Goal: Information Seeking & Learning: Obtain resource

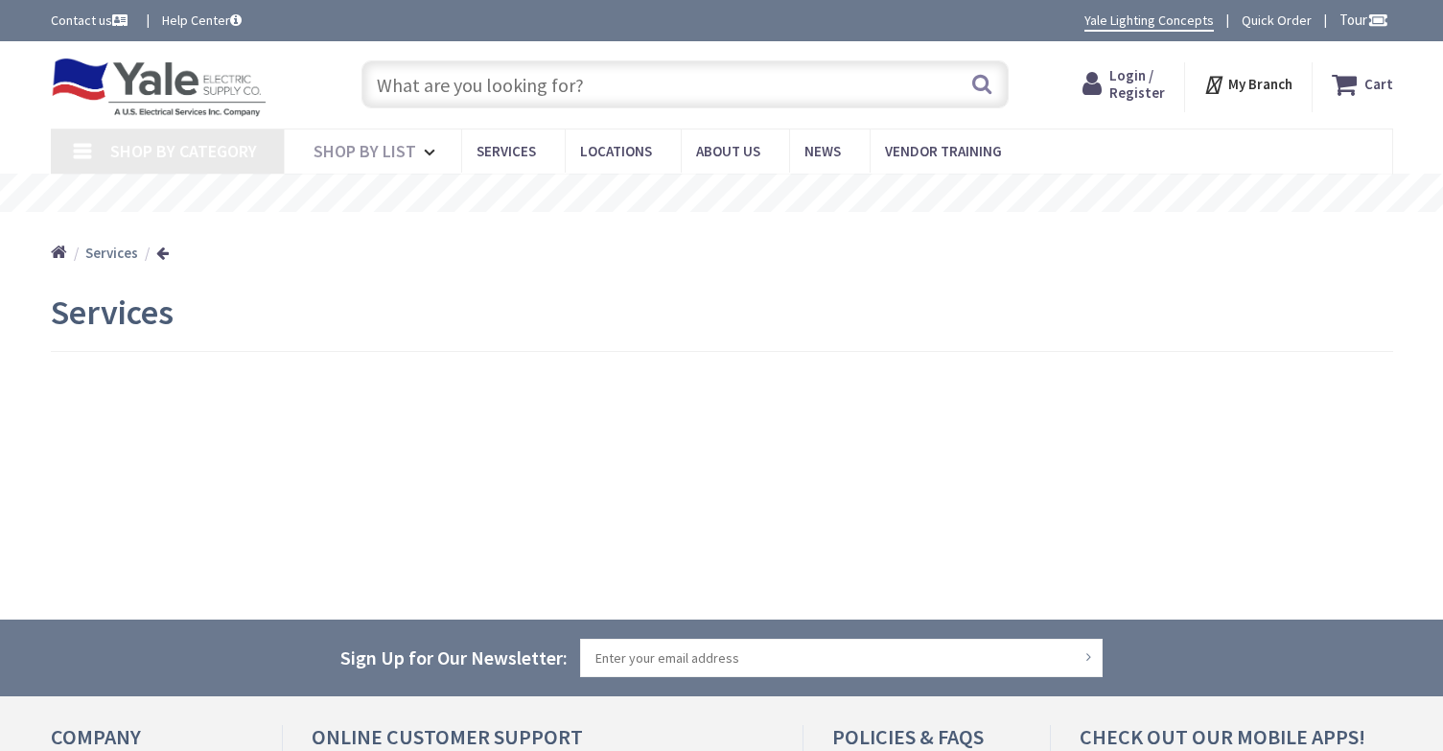
click at [462, 86] on input "text" at bounding box center [685, 84] width 647 height 48
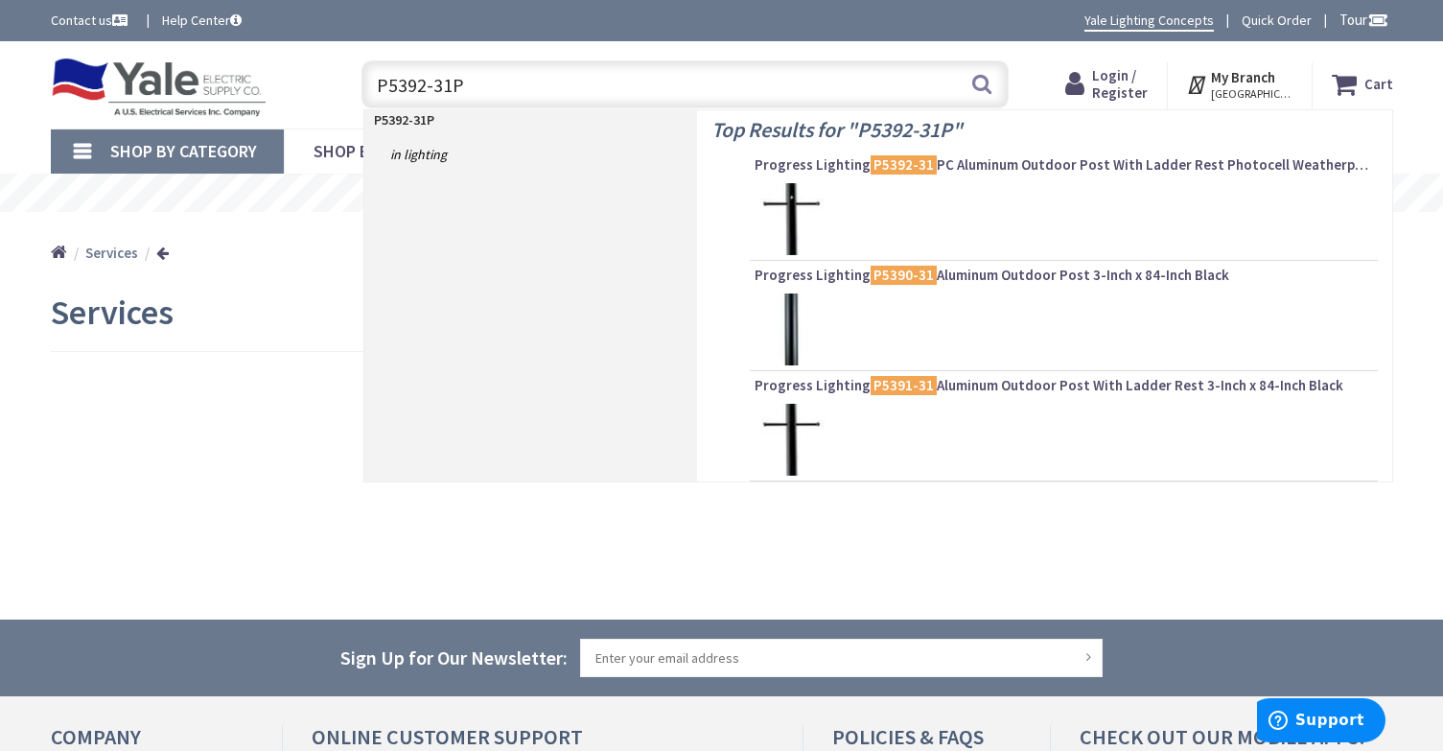
type input "P5392-31PC"
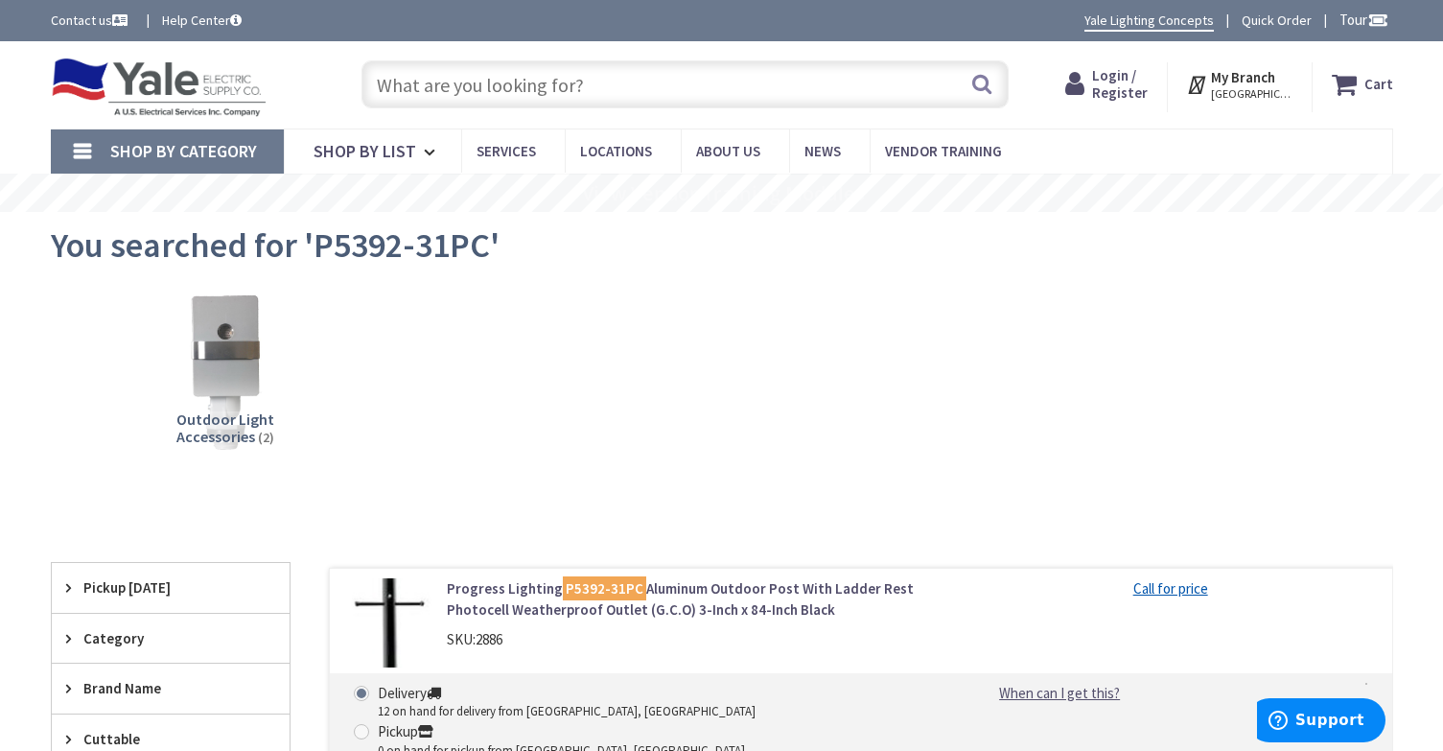
click at [593, 589] on mark "P5392-31PC" at bounding box center [604, 588] width 83 height 24
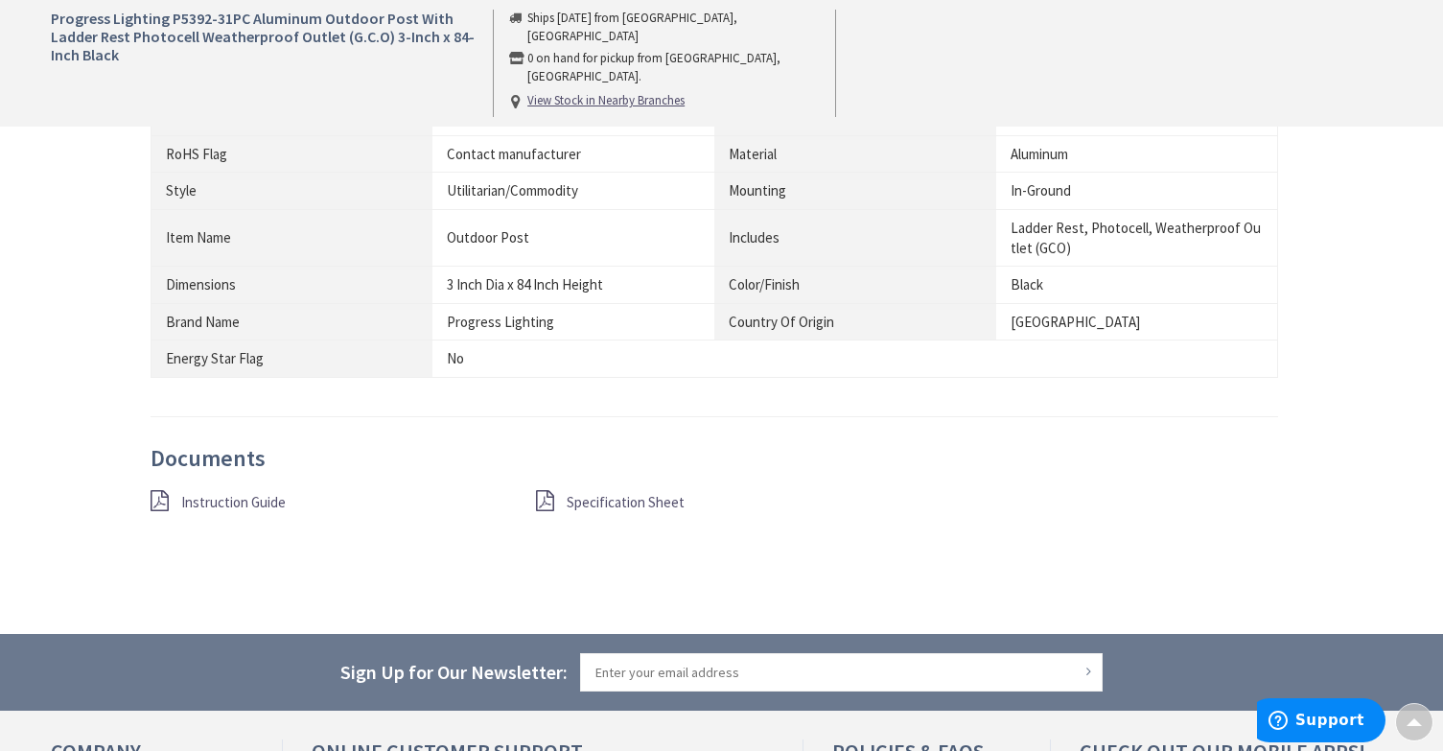
scroll to position [1247, 0]
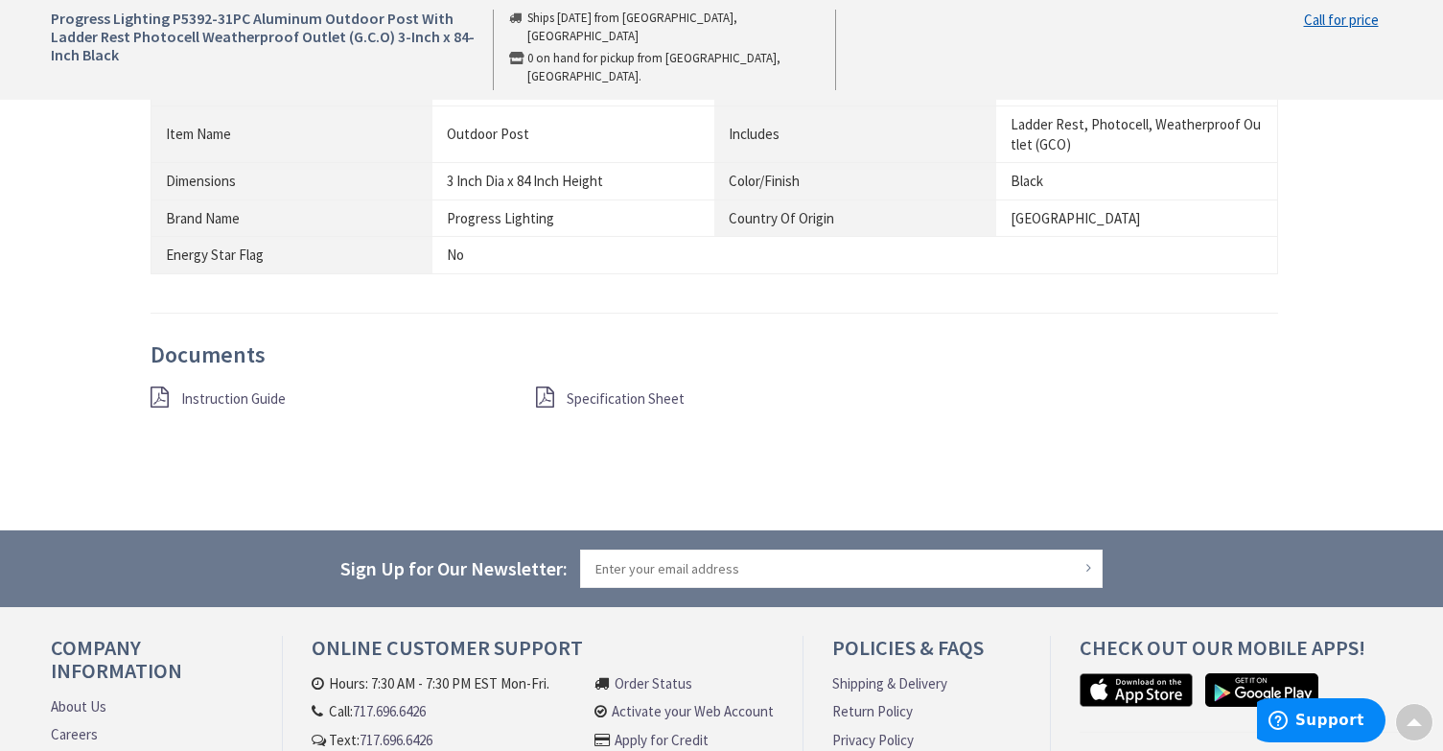
click at [571, 402] on span "Specification Sheet" at bounding box center [626, 398] width 118 height 18
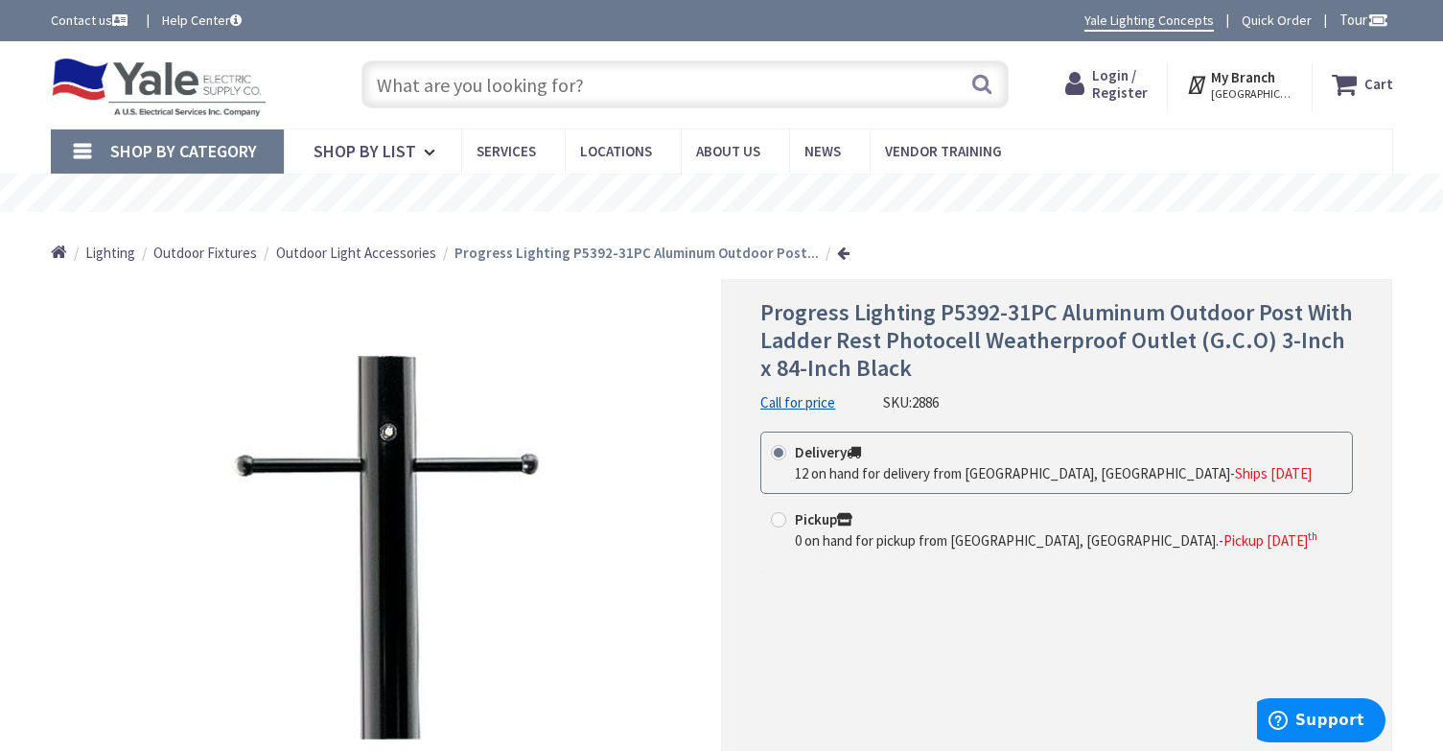
click at [493, 95] on input "text" at bounding box center [685, 84] width 647 height 48
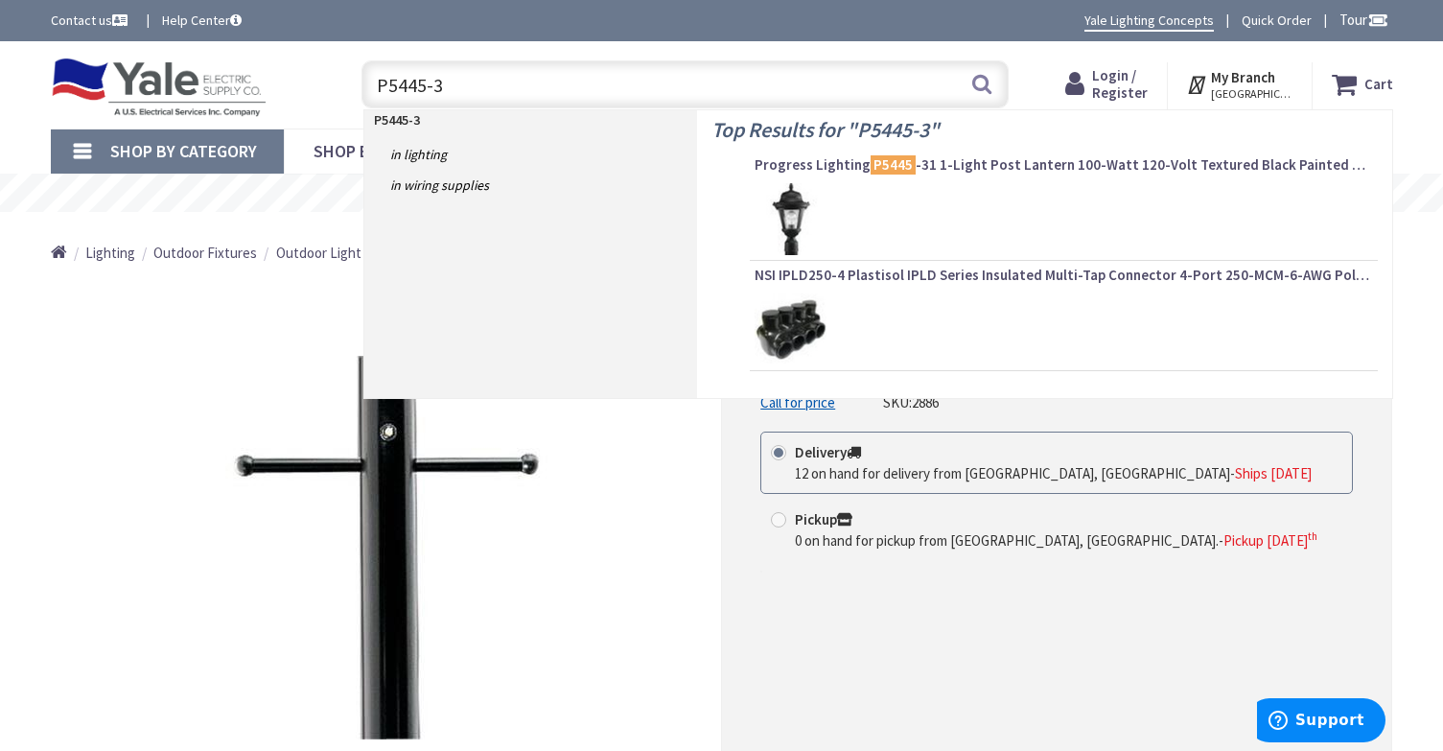
type input "P5445-31"
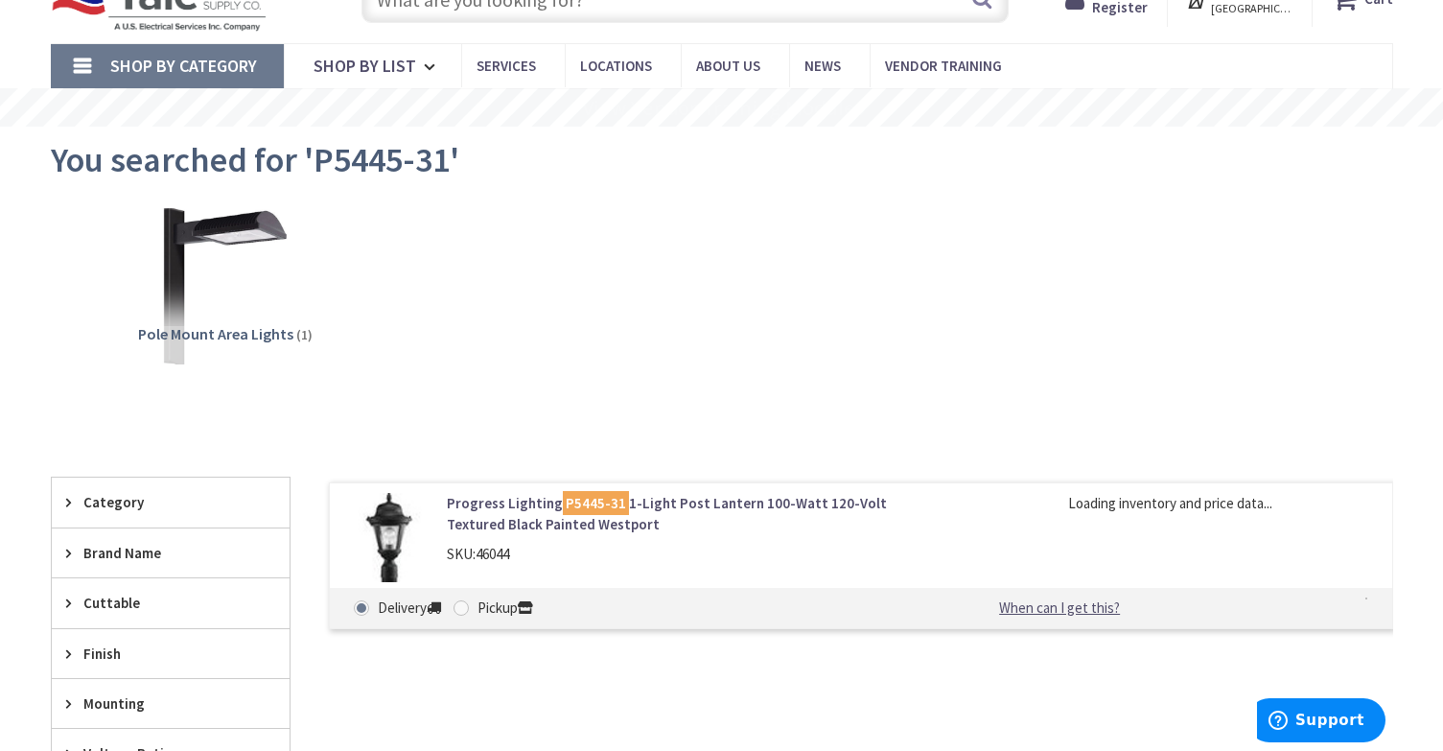
scroll to position [192, 0]
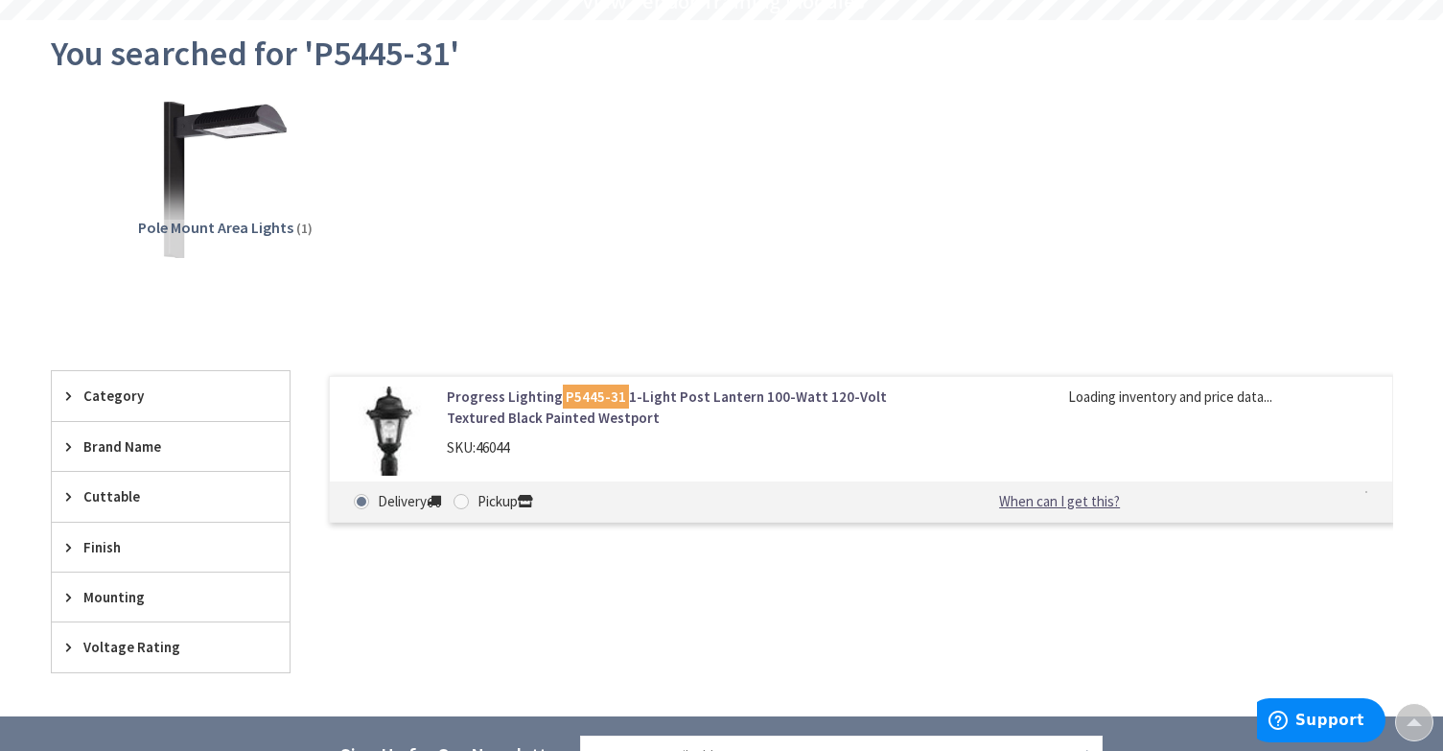
click at [583, 405] on mark "P5445-31" at bounding box center [596, 397] width 66 height 24
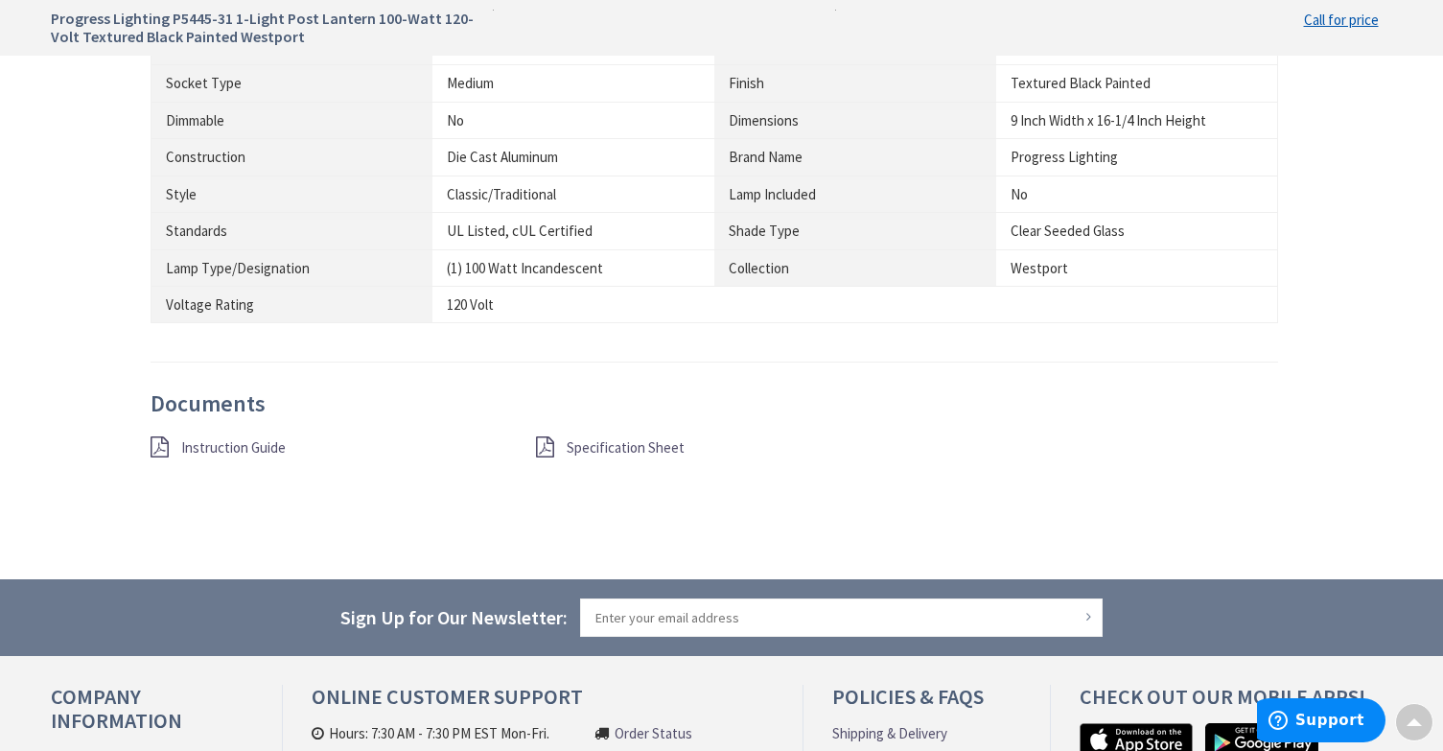
scroll to position [1630, 0]
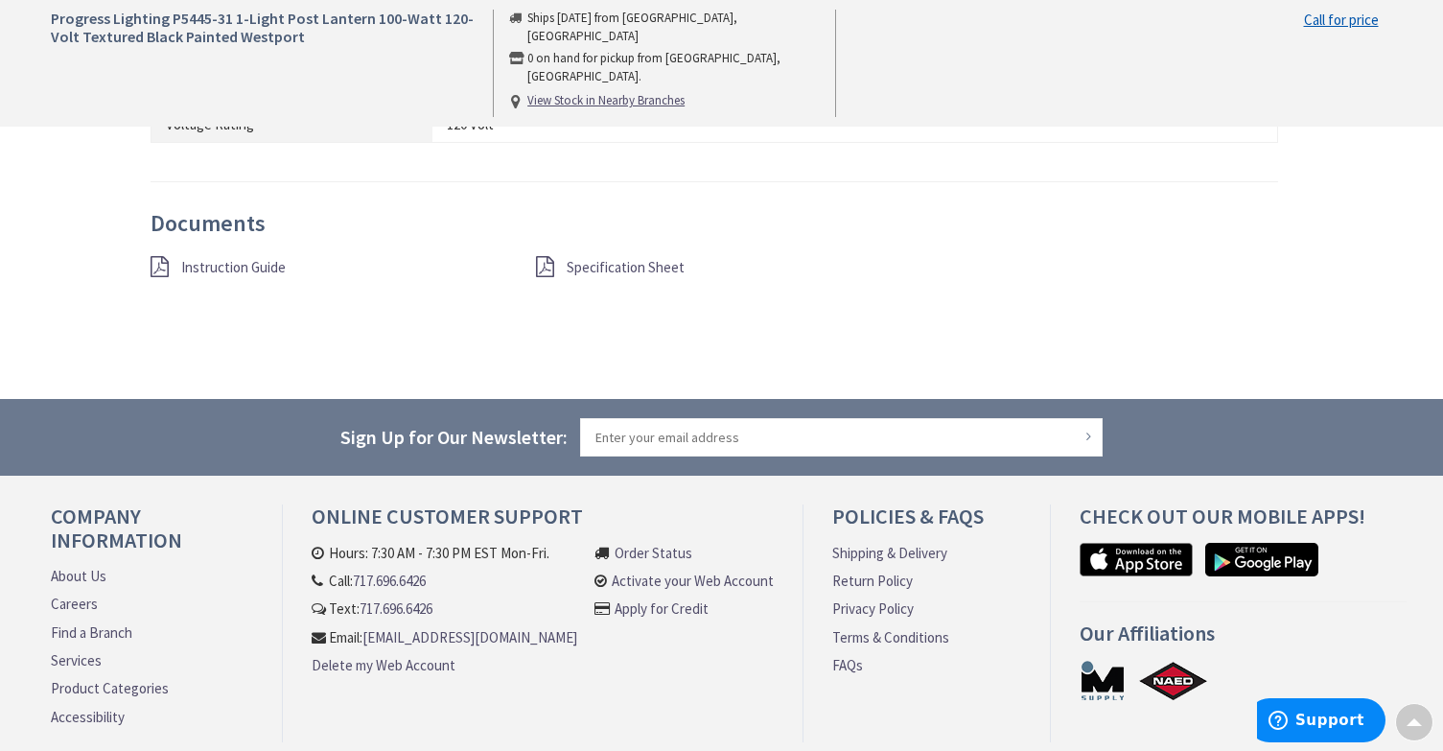
click at [635, 270] on span "Specification Sheet" at bounding box center [626, 267] width 118 height 18
